Goal: Task Accomplishment & Management: Manage account settings

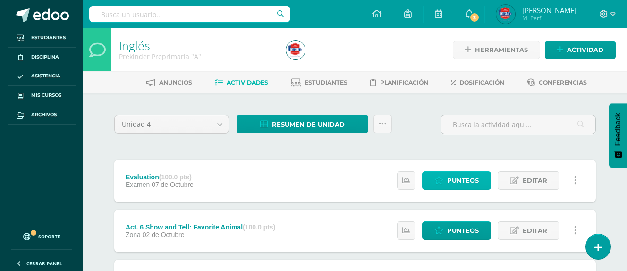
click at [455, 183] on span "Punteos" at bounding box center [463, 180] width 32 height 17
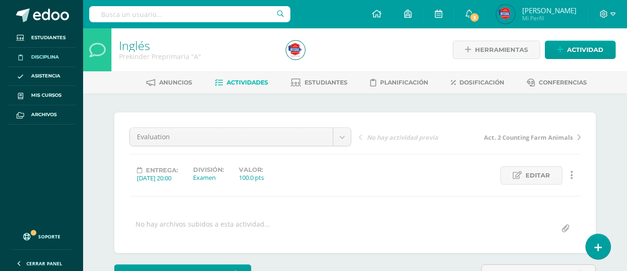
scroll to position [0, 0]
click at [247, 84] on span "Actividades" at bounding box center [248, 81] width 42 height 7
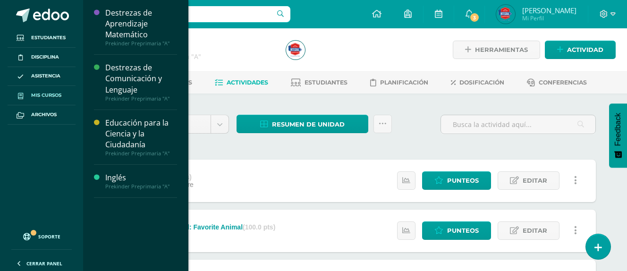
click at [59, 93] on span "Mis cursos" at bounding box center [46, 96] width 30 height 8
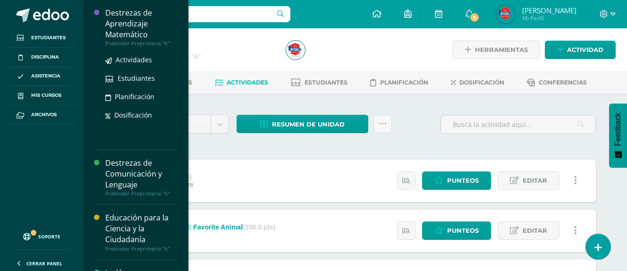
click at [126, 25] on div "Destrezas de Aprendizaje Matemático" at bounding box center [141, 24] width 72 height 33
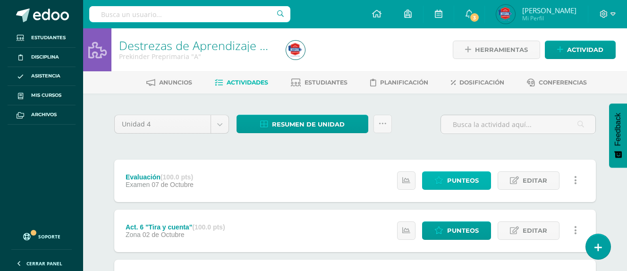
click at [447, 179] on link "Punteos" at bounding box center [456, 180] width 69 height 18
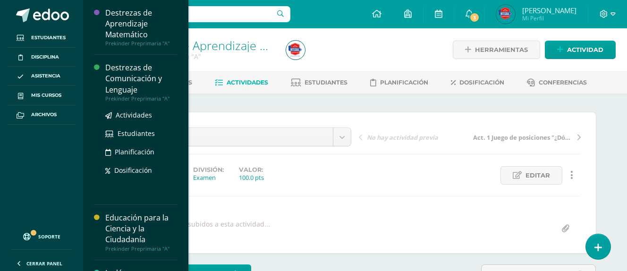
click at [130, 76] on div "Destrezas de Comunicación y Lenguaje" at bounding box center [141, 78] width 72 height 33
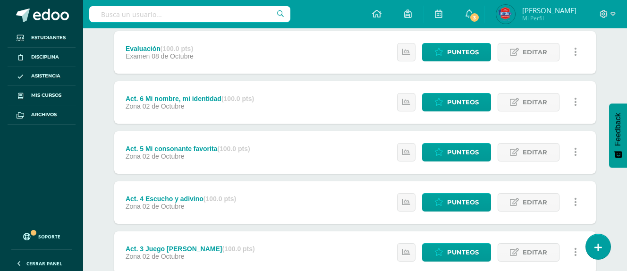
scroll to position [120, 0]
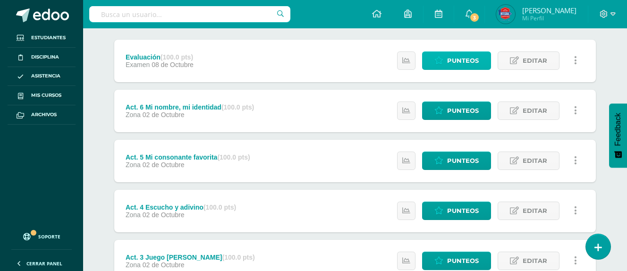
click at [466, 60] on span "Punteos" at bounding box center [463, 60] width 32 height 17
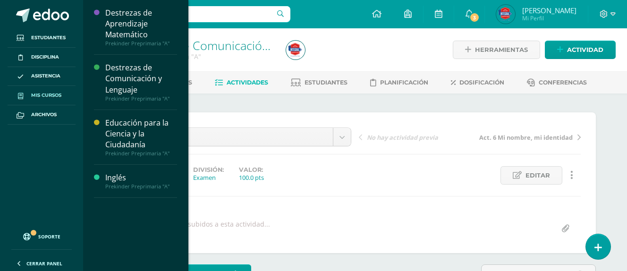
scroll to position [0, 0]
click at [57, 97] on span "Mis cursos" at bounding box center [46, 96] width 30 height 8
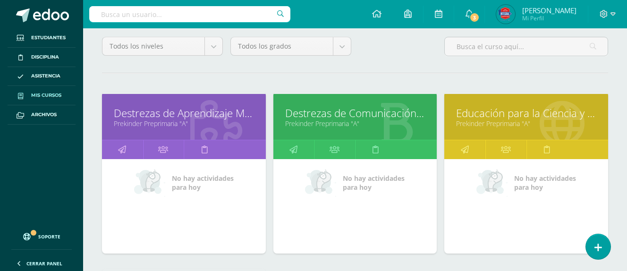
scroll to position [86, 0]
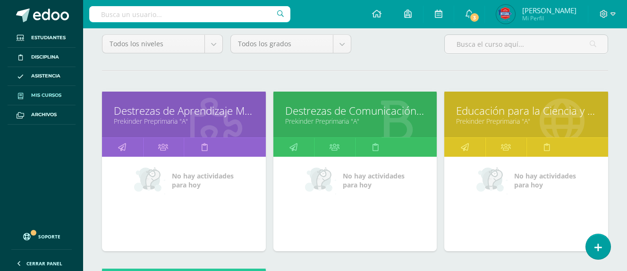
click at [506, 116] on link "Educación para la Ciencia y la Ciudadanía" at bounding box center [526, 110] width 140 height 15
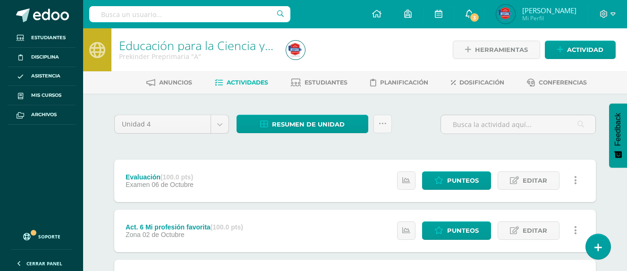
click at [469, 17] on span "3" at bounding box center [474, 17] width 10 height 10
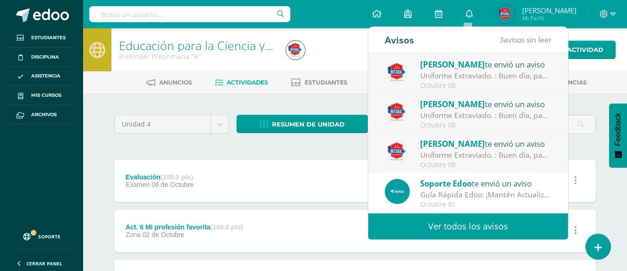
click at [340, 52] on div at bounding box center [367, 49] width 171 height 43
